Goal: Transaction & Acquisition: Book appointment/travel/reservation

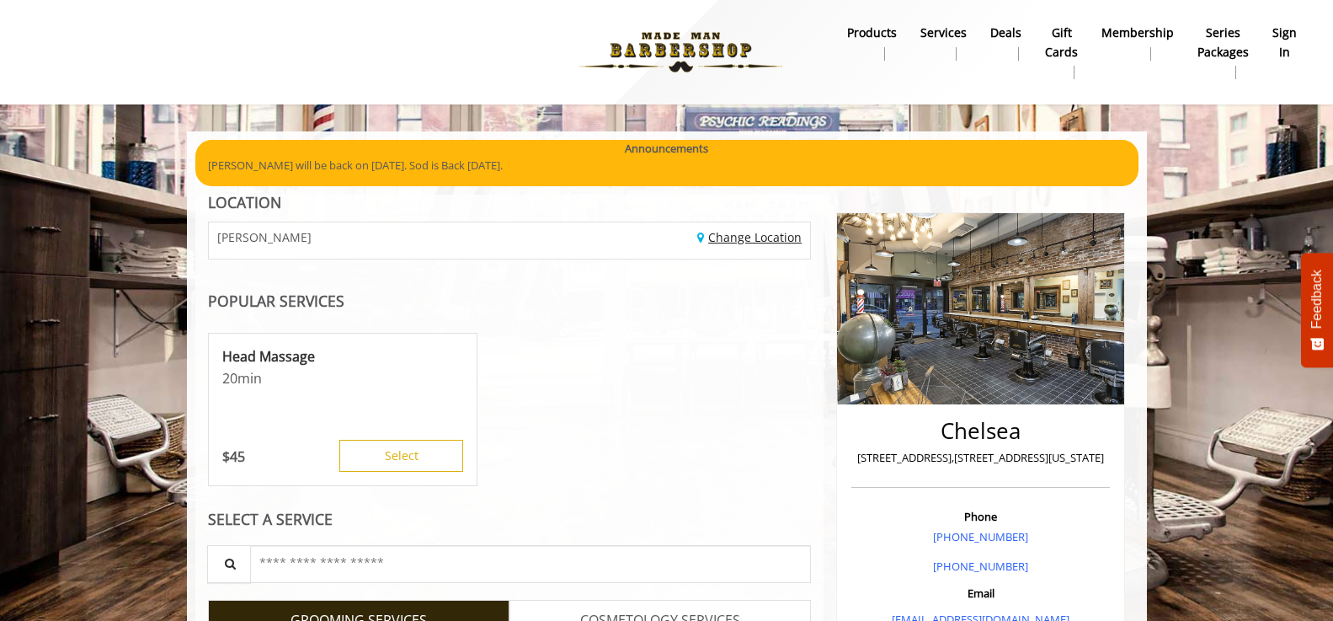
click at [748, 240] on link "Change Location" at bounding box center [749, 237] width 104 height 16
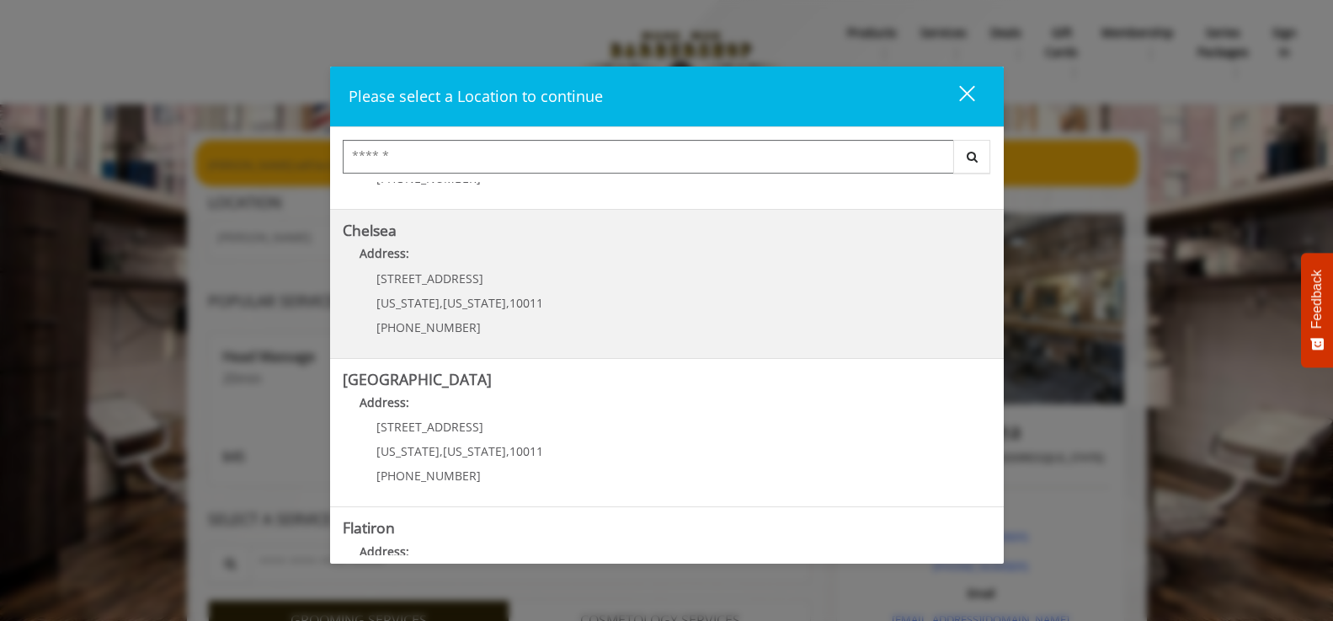
scroll to position [337, 0]
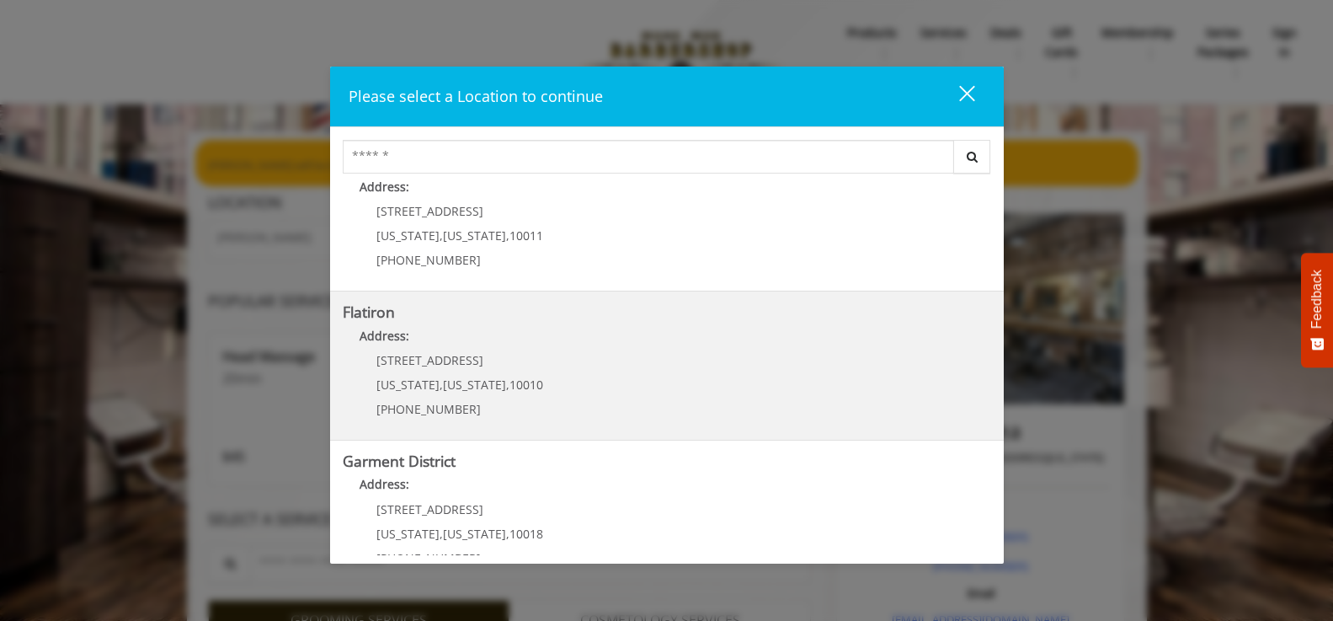
click at [489, 354] on p "[STREET_ADDRESS]" at bounding box center [459, 360] width 167 height 13
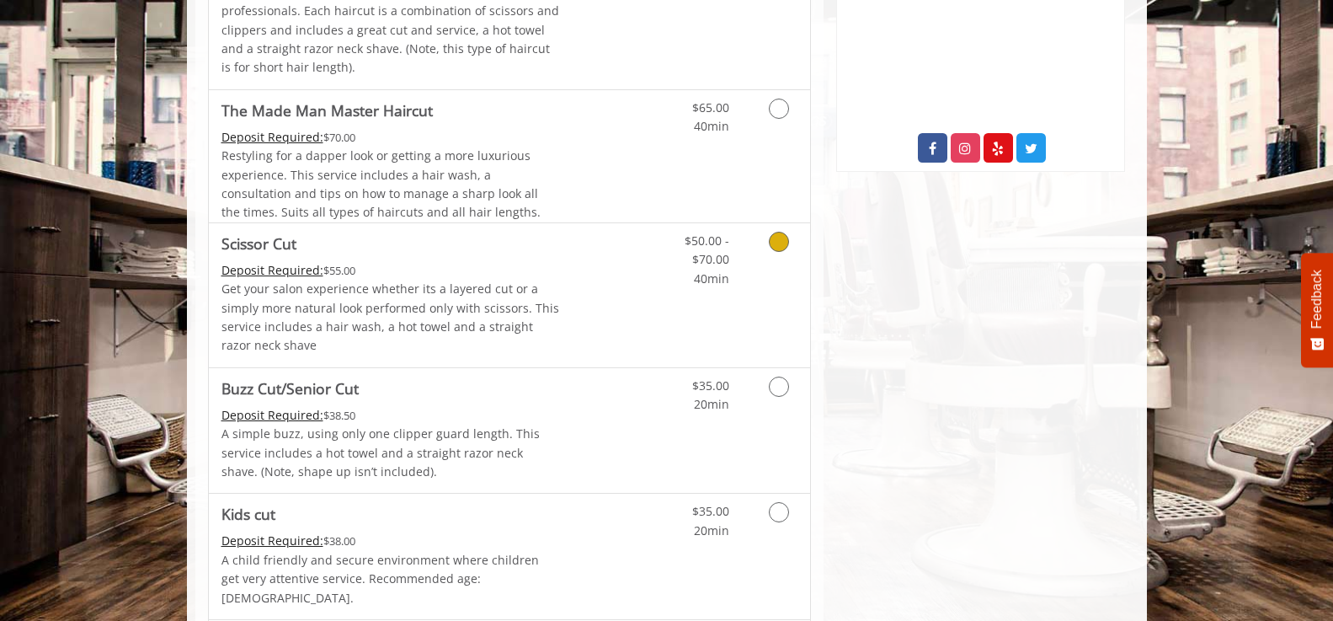
scroll to position [842, 0]
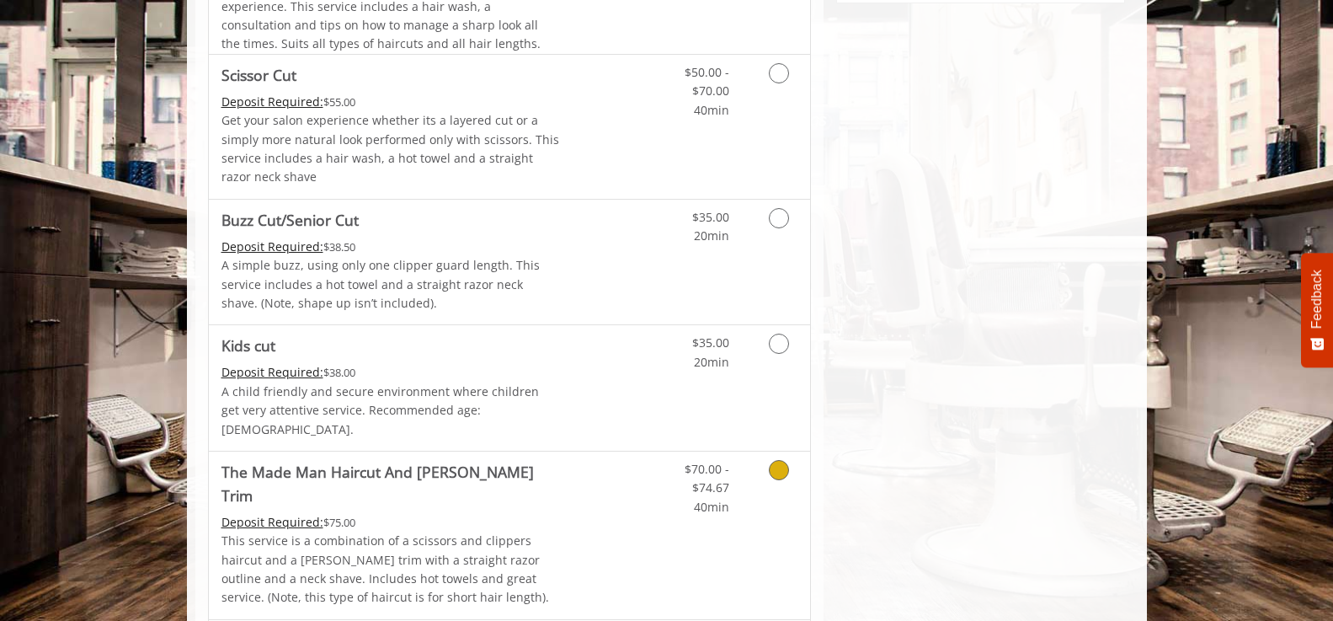
click at [782, 460] on icon "Grooming services" at bounding box center [779, 470] width 20 height 20
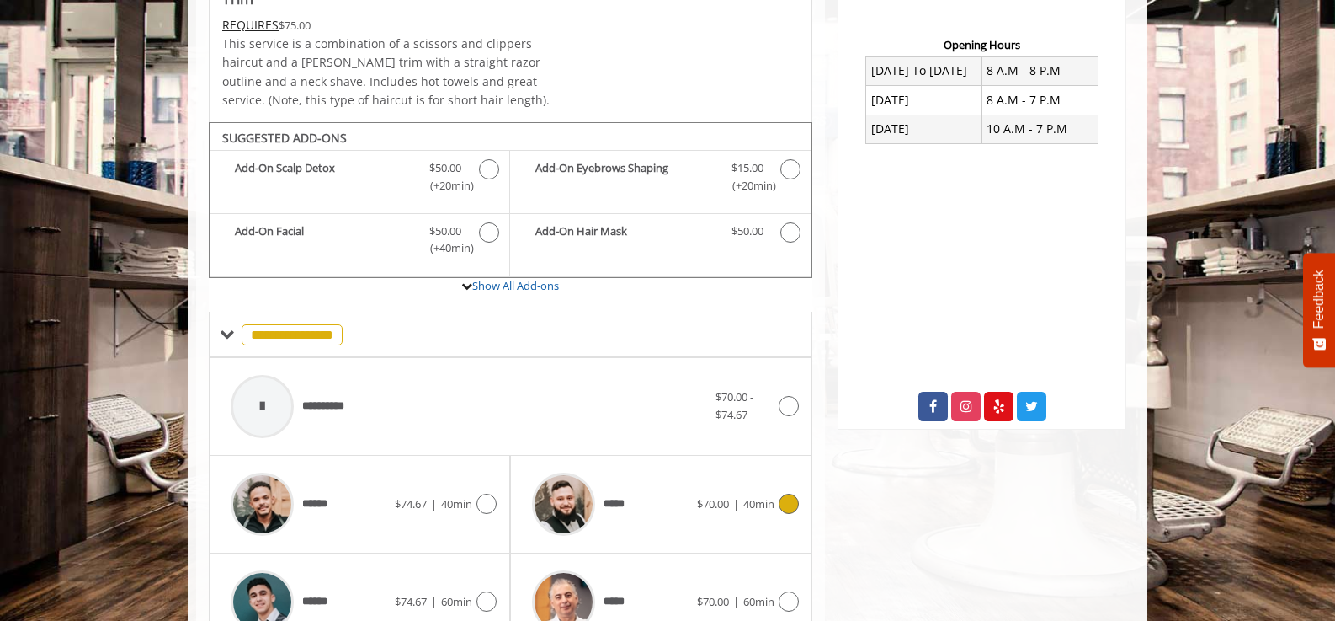
scroll to position [514, 0]
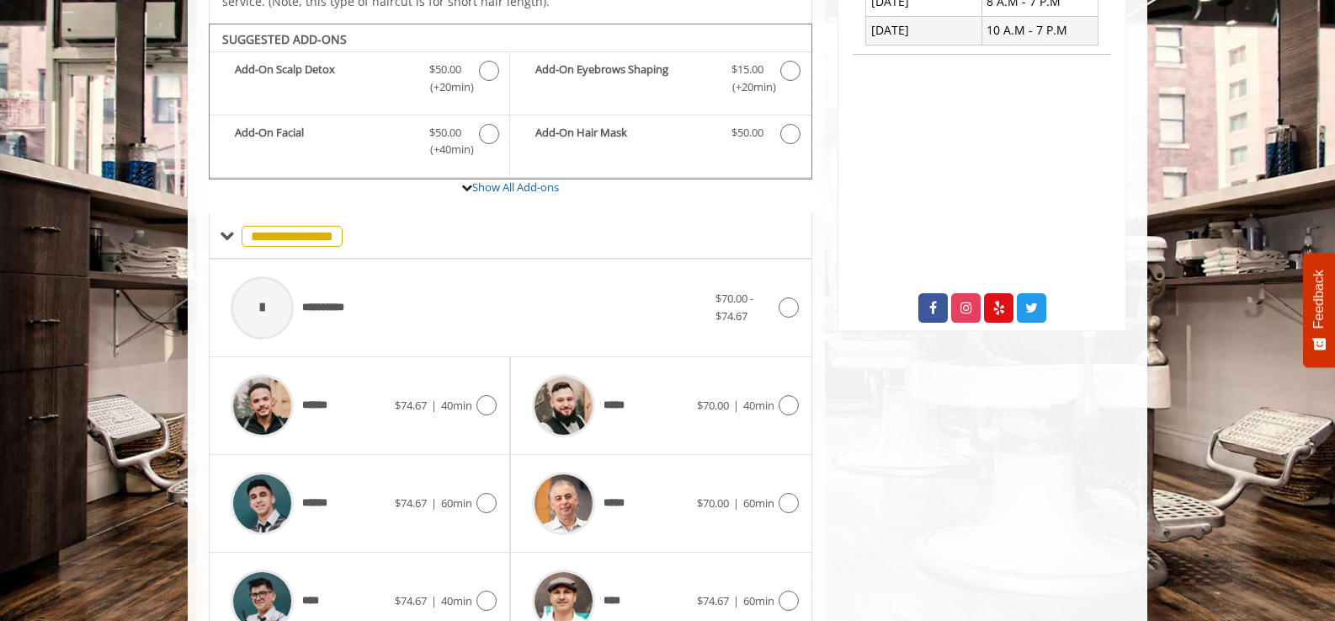
click at [800, 295] on div "**********" at bounding box center [511, 308] width 604 height 98
click at [789, 297] on icon at bounding box center [789, 307] width 20 height 20
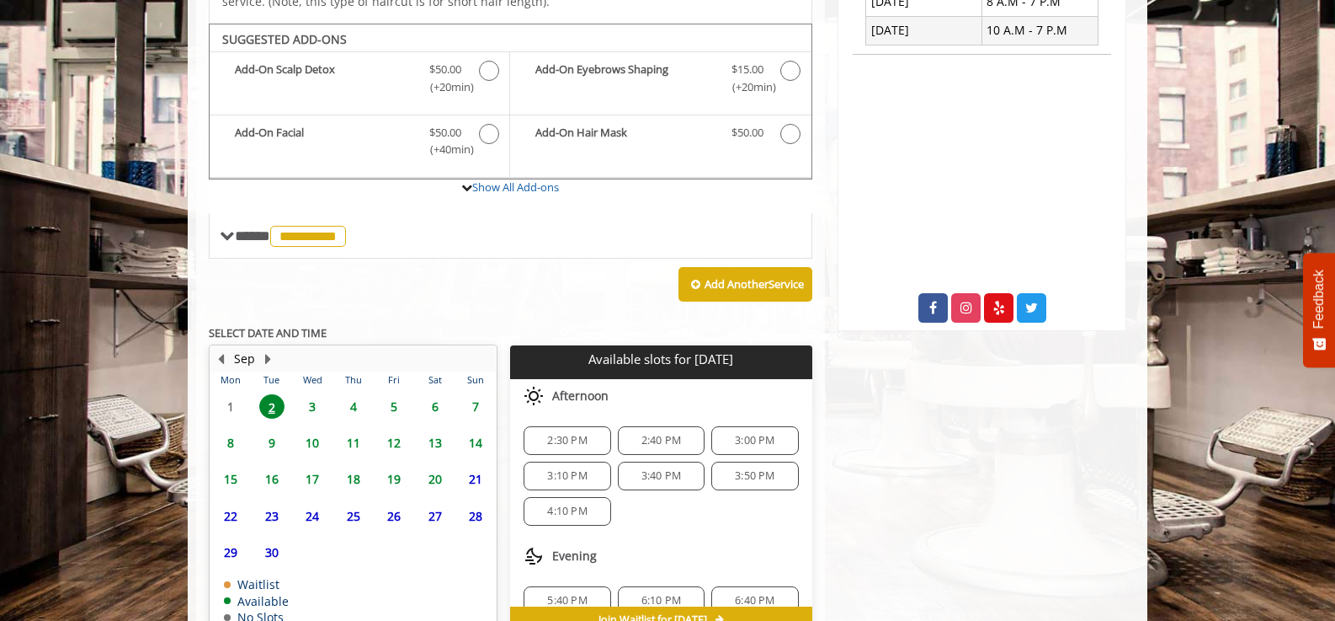
click at [315, 394] on span "3" at bounding box center [312, 406] width 25 height 24
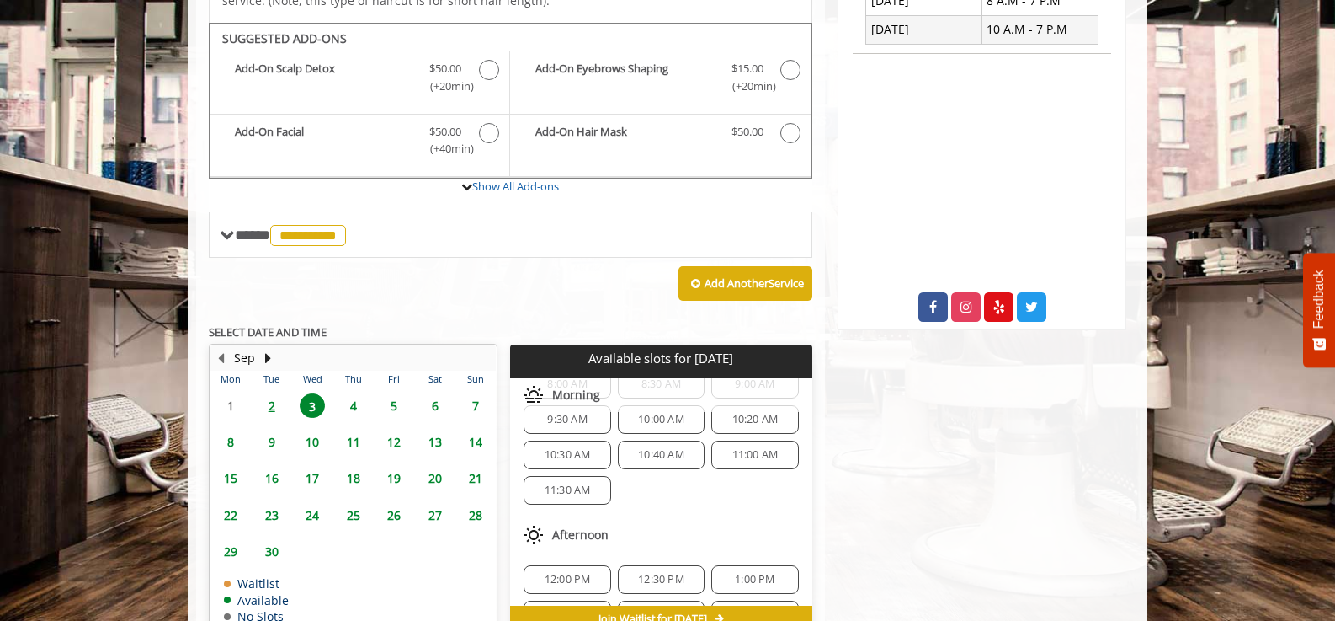
scroll to position [0, 0]
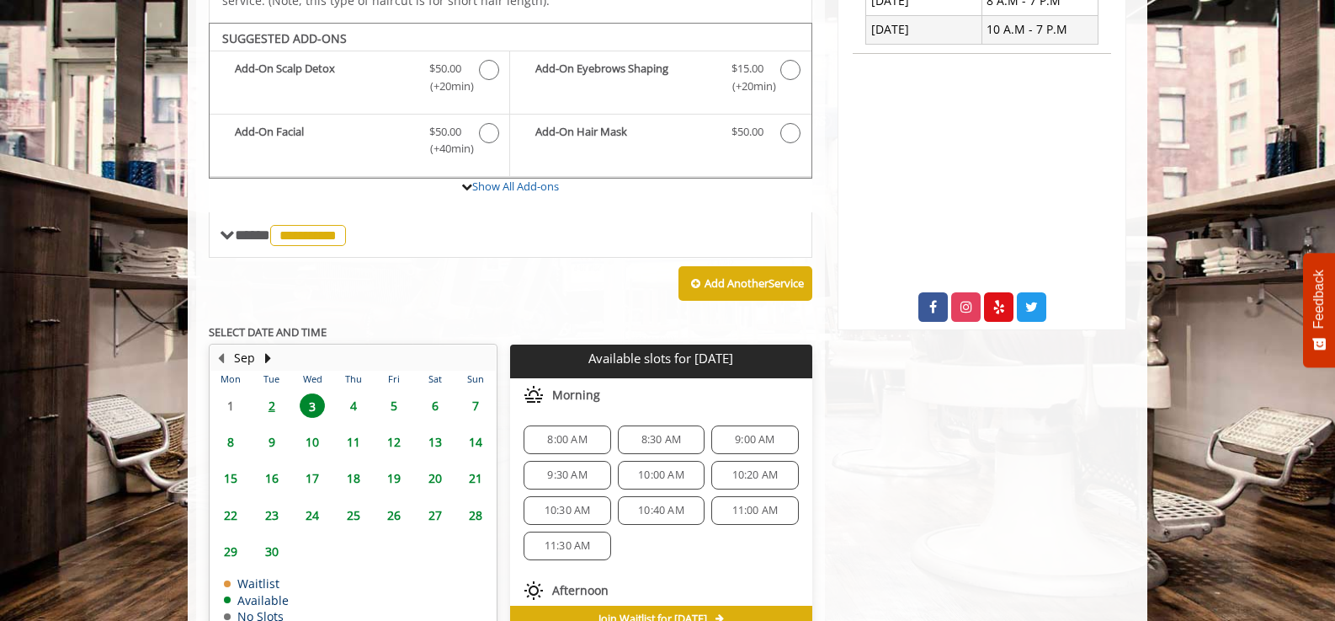
click at [642, 433] on span "8:30 AM" at bounding box center [662, 439] width 40 height 13
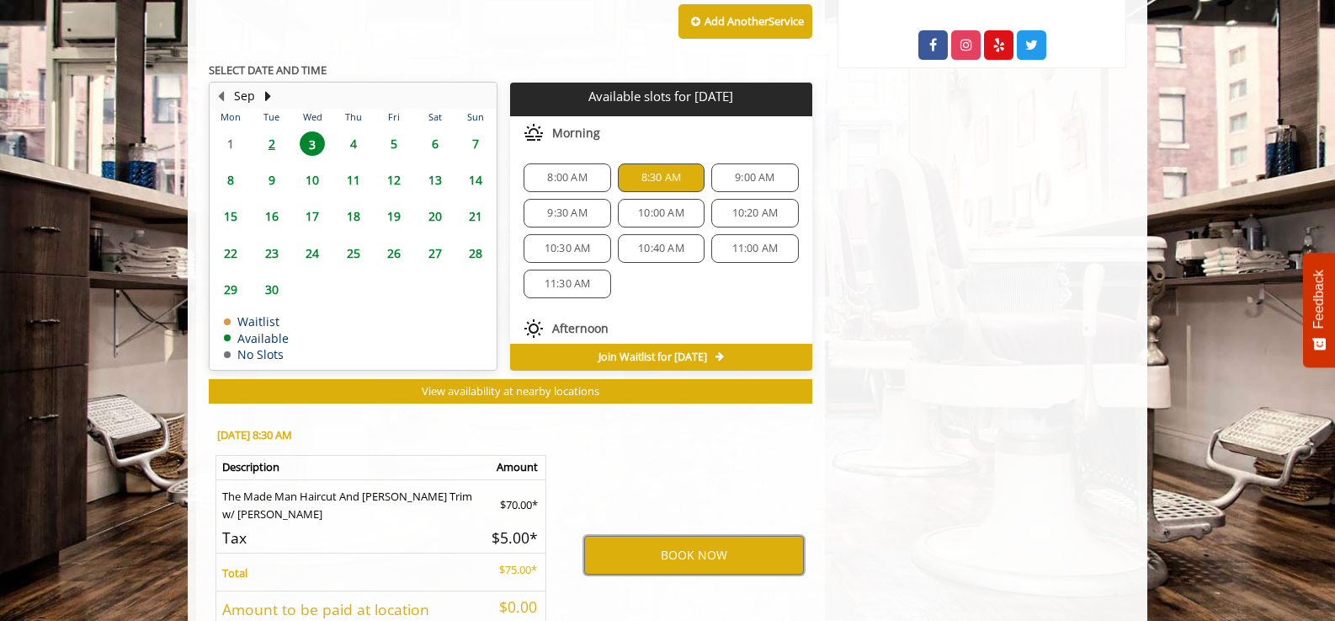
scroll to position [807, 0]
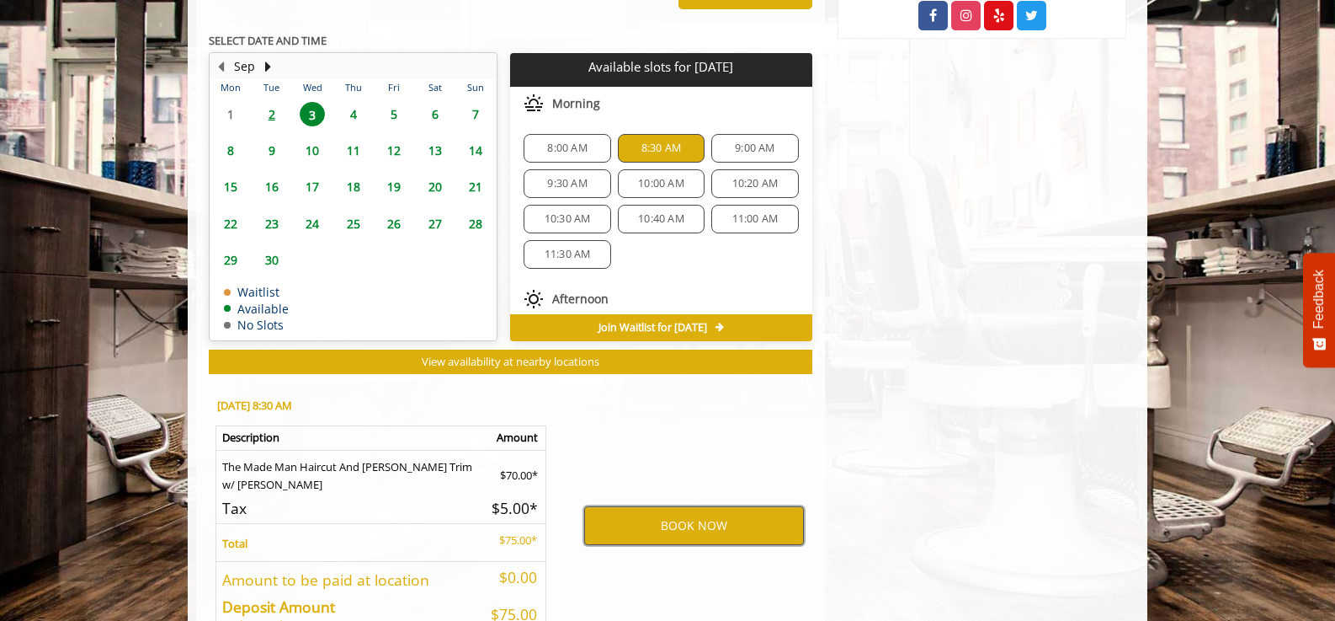
click at [652, 506] on button "BOOK NOW" at bounding box center [694, 525] width 220 height 39
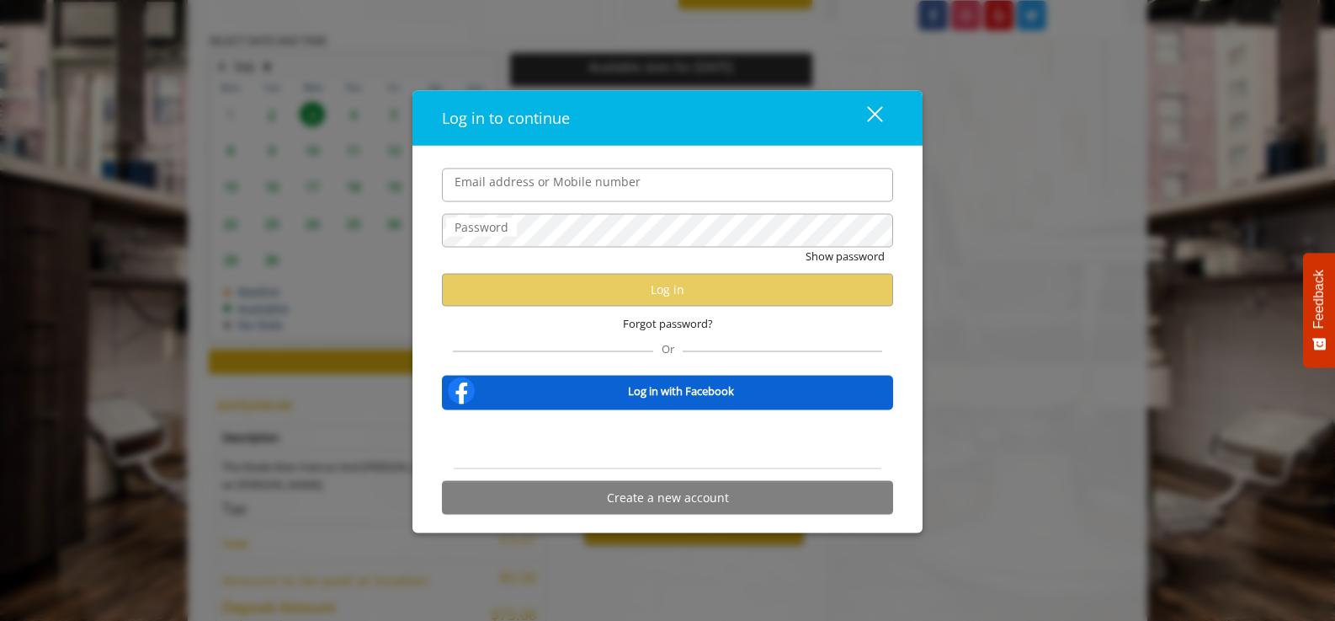
type input "**********"
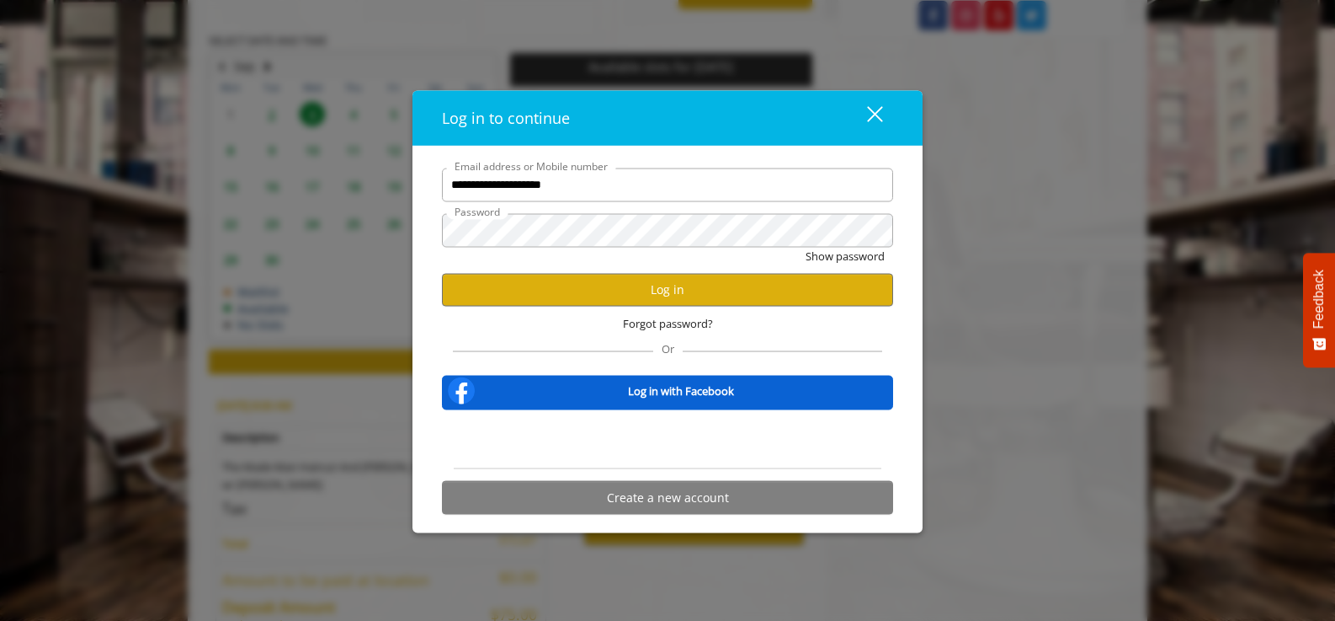
scroll to position [0, 0]
click at [604, 290] on button "Log in" at bounding box center [667, 289] width 451 height 33
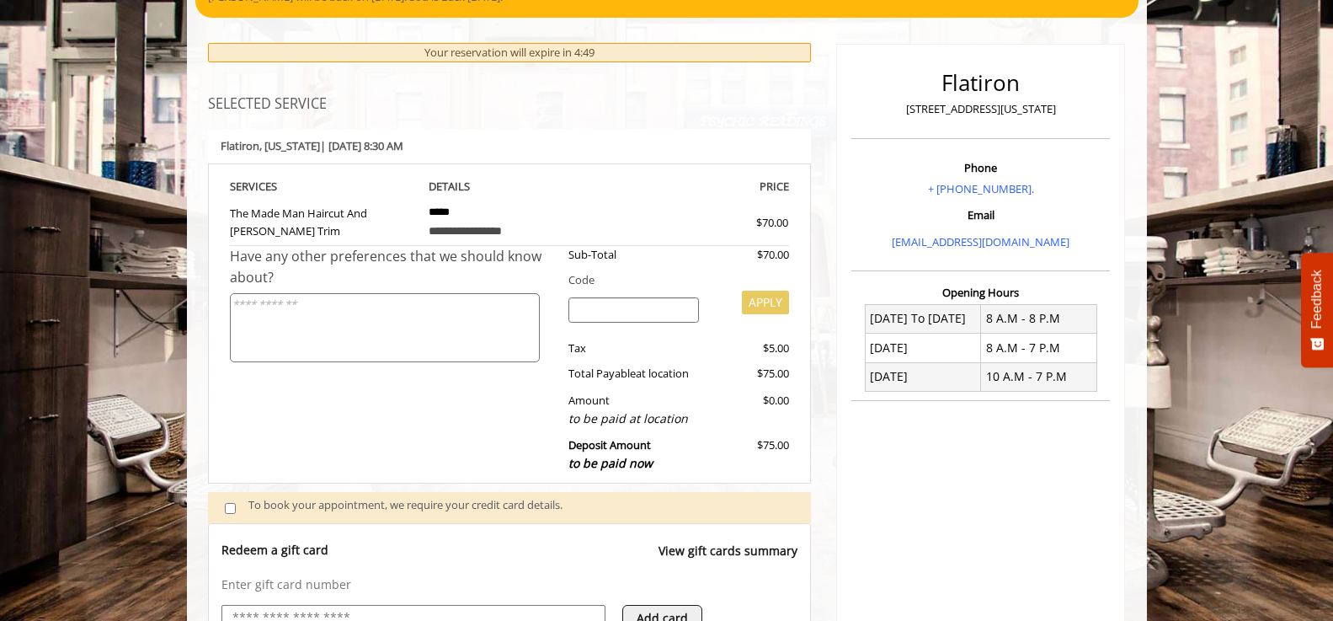
scroll to position [607, 0]
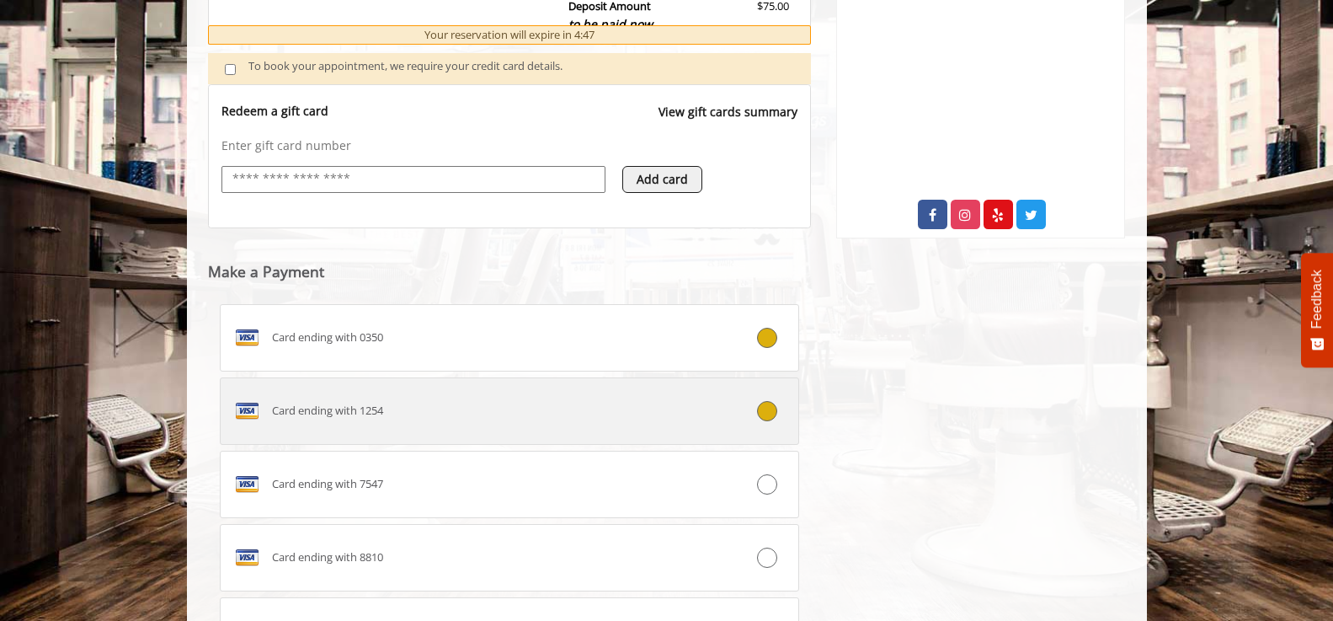
click at [765, 423] on label "Card ending with 1254" at bounding box center [510, 410] width 580 height 67
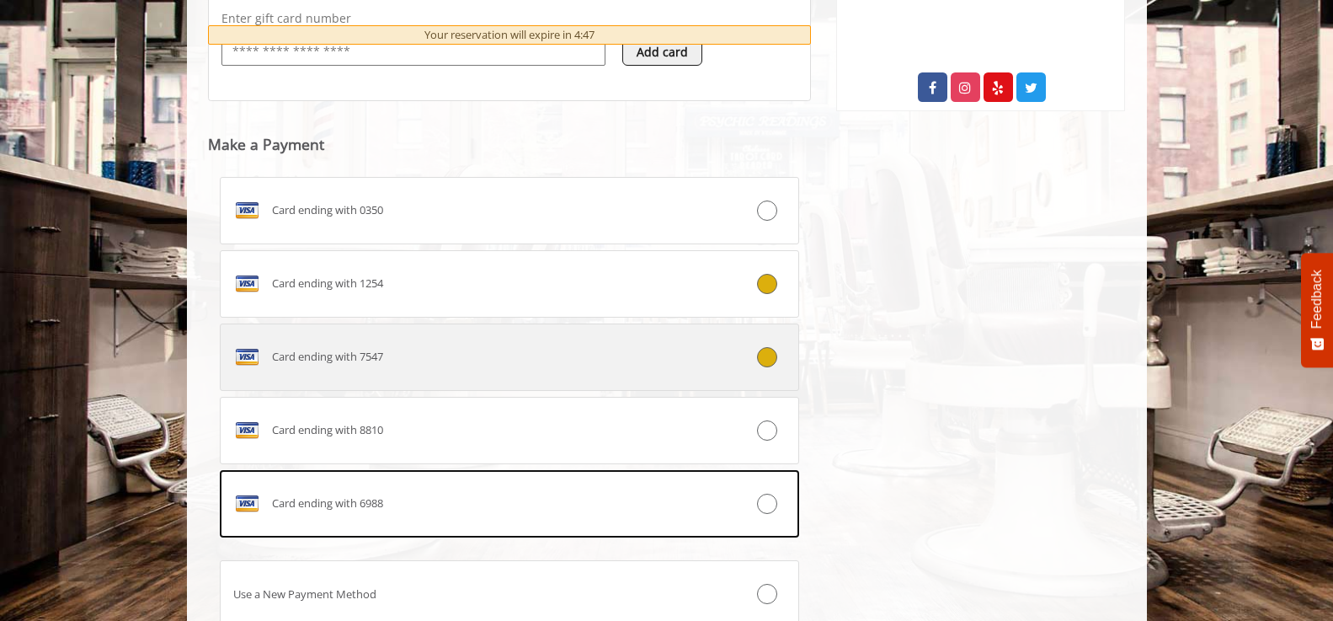
scroll to position [860, 0]
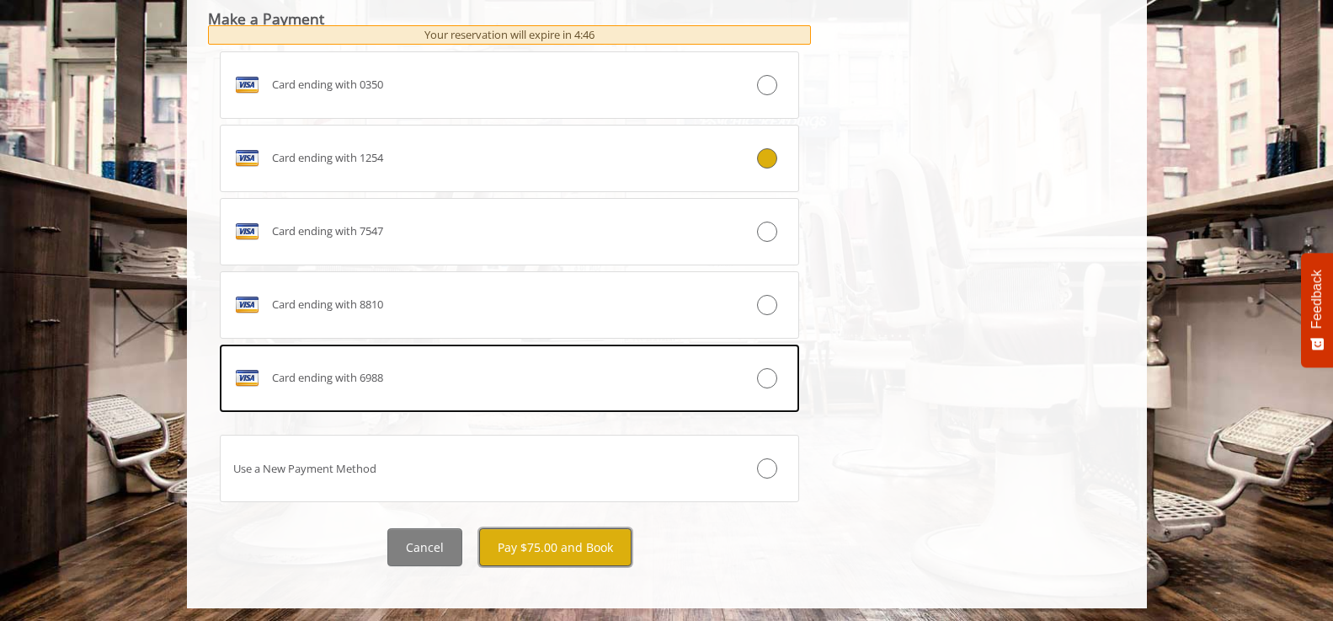
click at [592, 547] on button "Pay $75.00 and Book" at bounding box center [555, 547] width 152 height 38
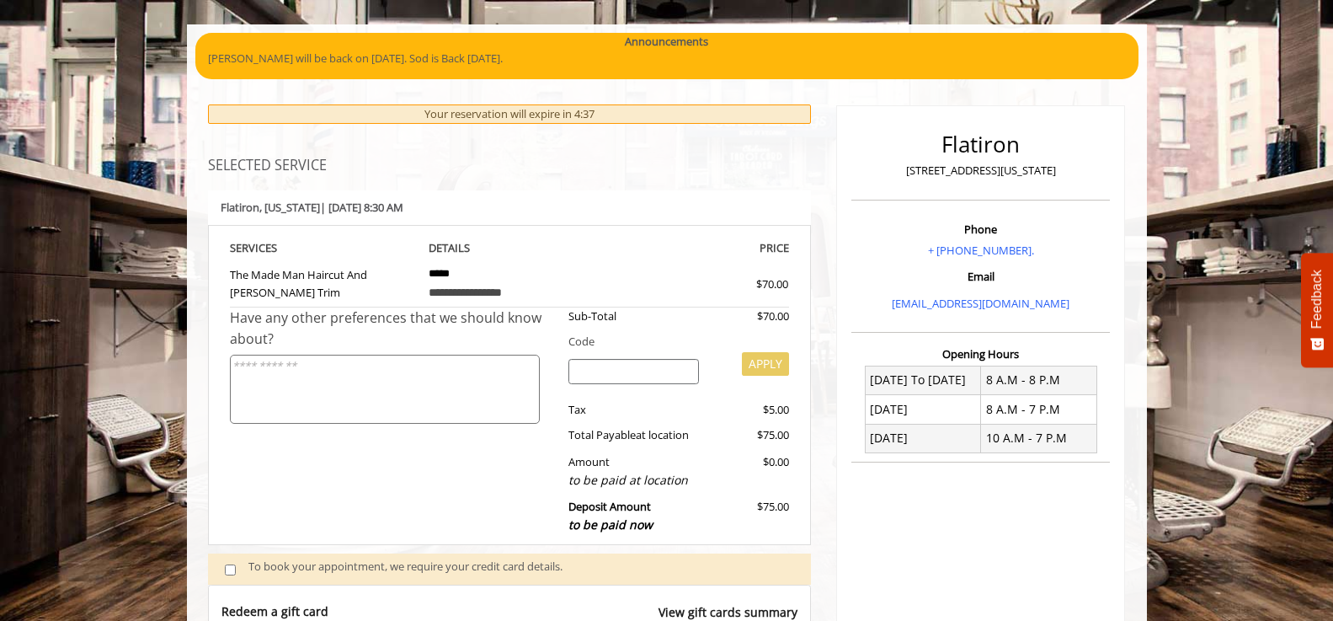
scroll to position [100, 0]
